Goal: Task Accomplishment & Management: Manage account settings

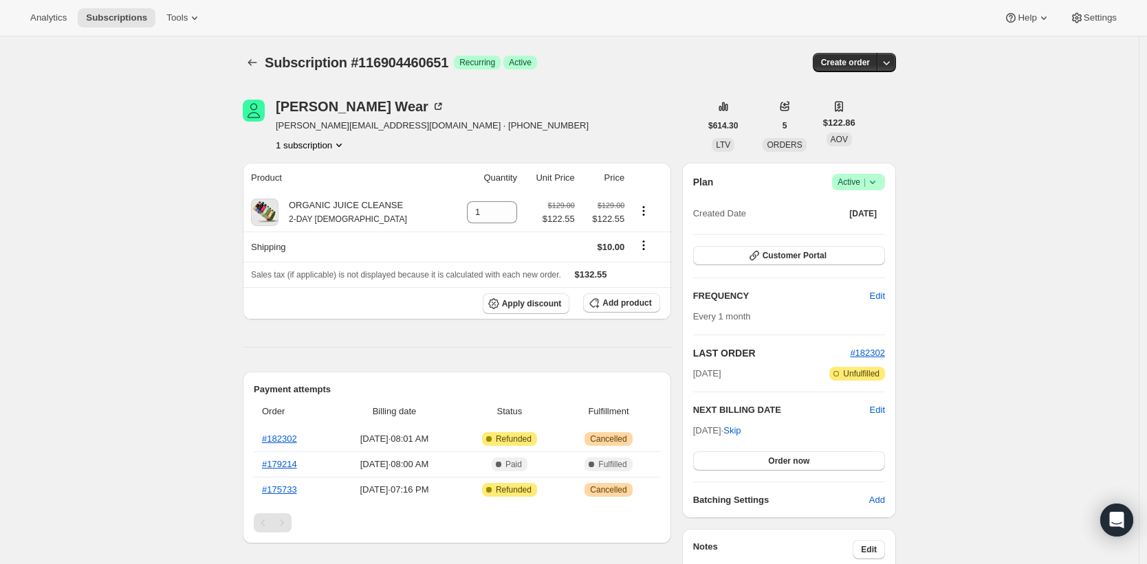
click at [880, 189] on span "Success Active |" at bounding box center [858, 182] width 53 height 16
click at [870, 226] on span "Cancel subscription" at bounding box center [857, 233] width 78 height 14
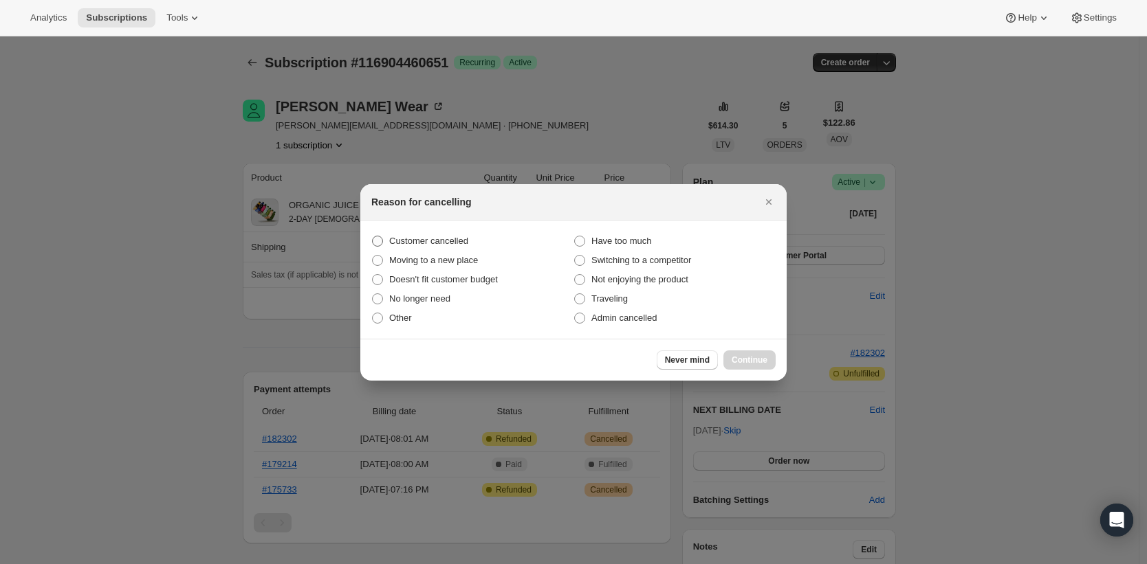
click at [379, 236] on span ":rbk:" at bounding box center [377, 241] width 11 height 11
click at [373, 236] on input "Customer cancelled" at bounding box center [372, 236] width 1 height 1
radio input "true"
click at [763, 362] on span "Continue" at bounding box center [749, 360] width 36 height 11
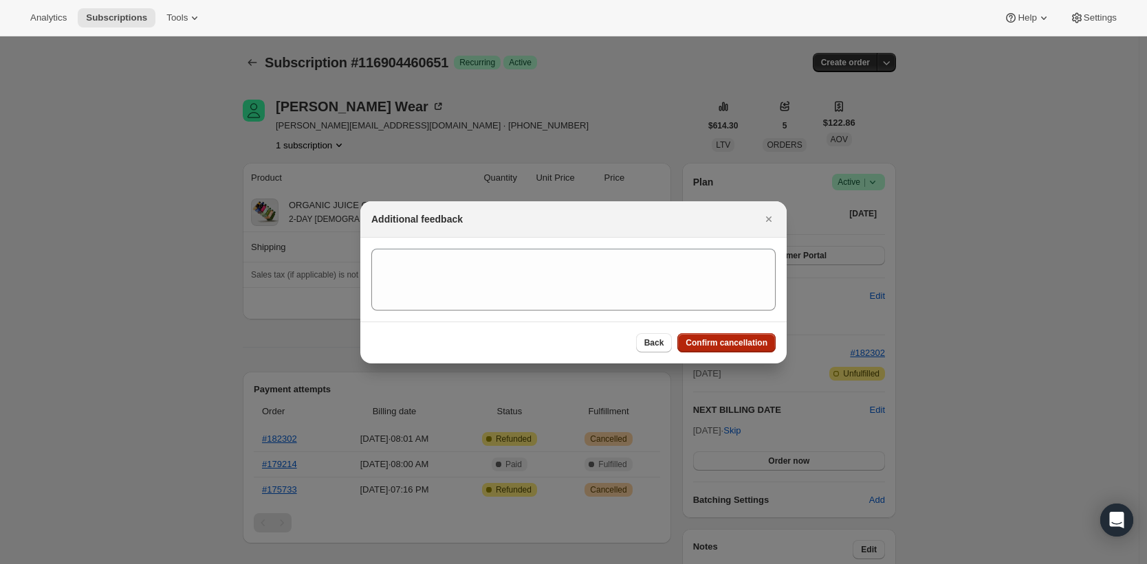
click at [764, 340] on span "Confirm cancellation" at bounding box center [726, 343] width 82 height 11
